Goal: Transaction & Acquisition: Purchase product/service

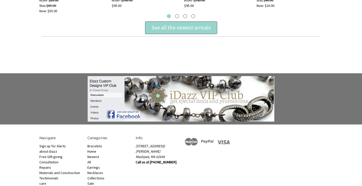
scroll to position [229, 0]
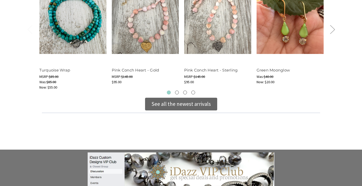
click at [167, 101] on div "See all the newest arrivals" at bounding box center [180, 104] width 59 height 8
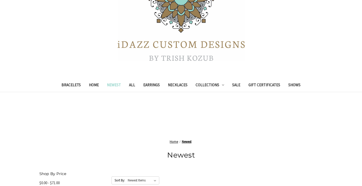
scroll to position [152, 0]
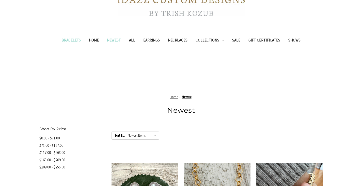
click at [72, 41] on link "Bracelets" at bounding box center [70, 41] width 27 height 12
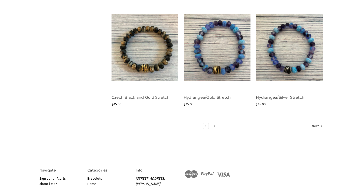
scroll to position [684, 0]
